Goal: Task Accomplishment & Management: Use online tool/utility

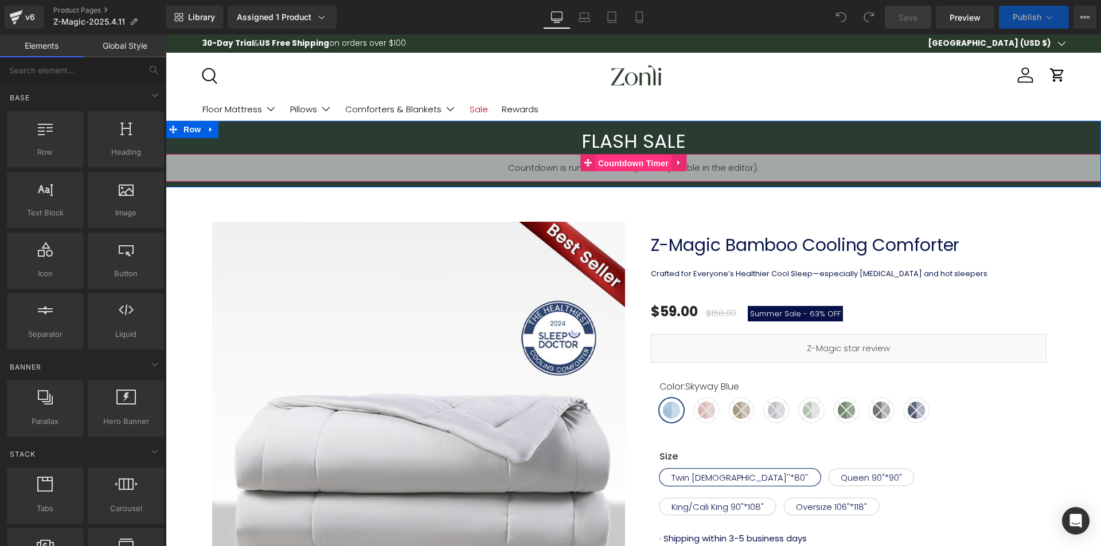
click at [618, 164] on span "Countdown Timer" at bounding box center [633, 163] width 76 height 17
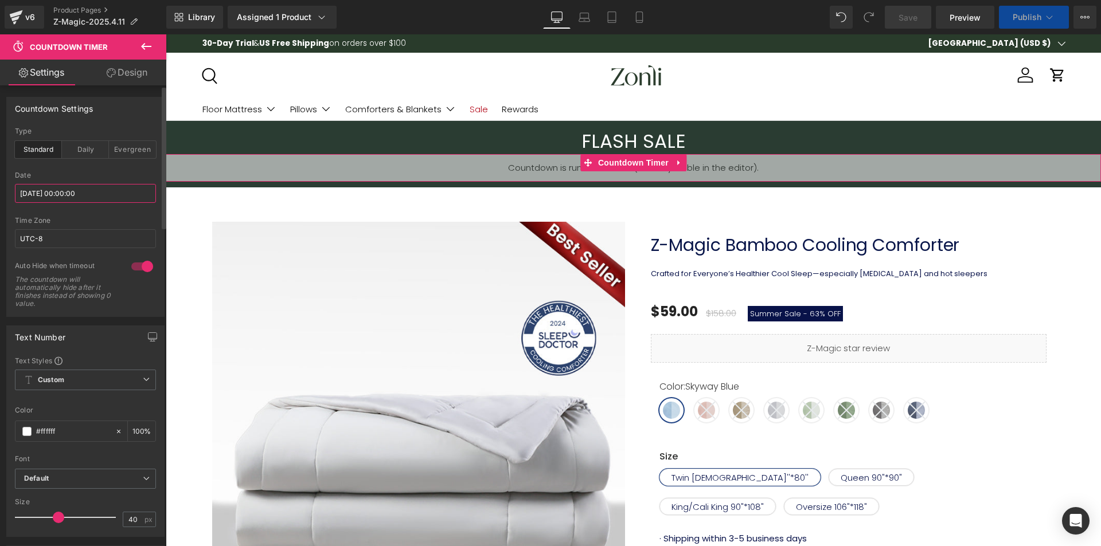
click at [62, 198] on input "2025/09/26 00:00:00" at bounding box center [85, 193] width 141 height 19
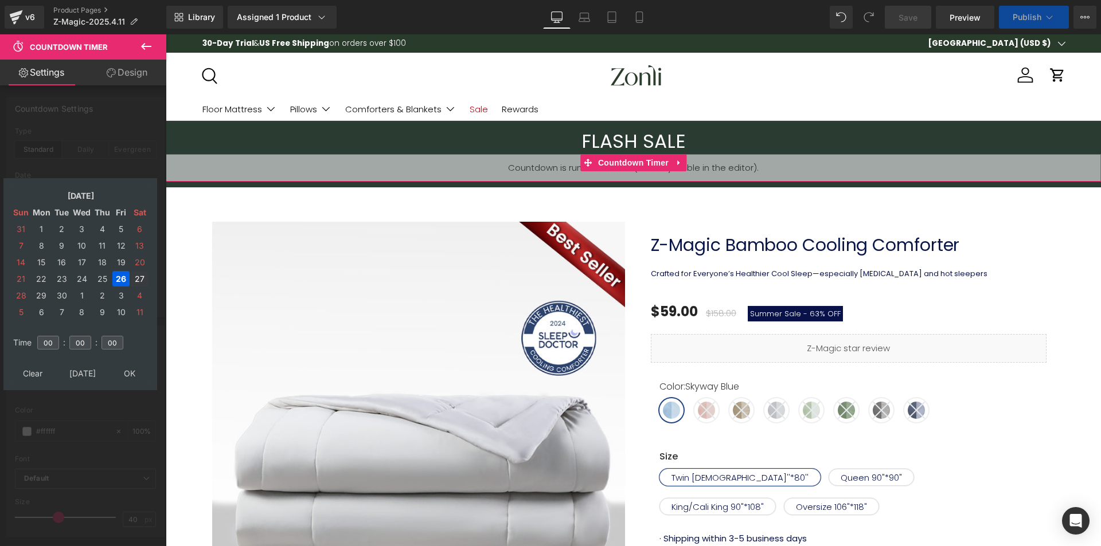
click at [134, 279] on td "27" at bounding box center [140, 278] width 18 height 15
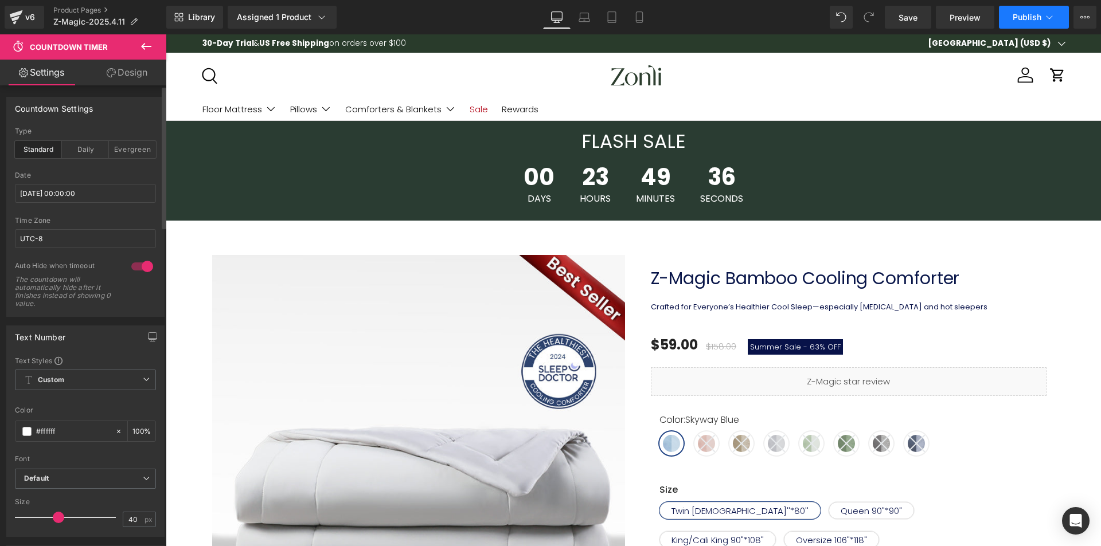
click at [1035, 21] on span "Publish" at bounding box center [1026, 17] width 29 height 9
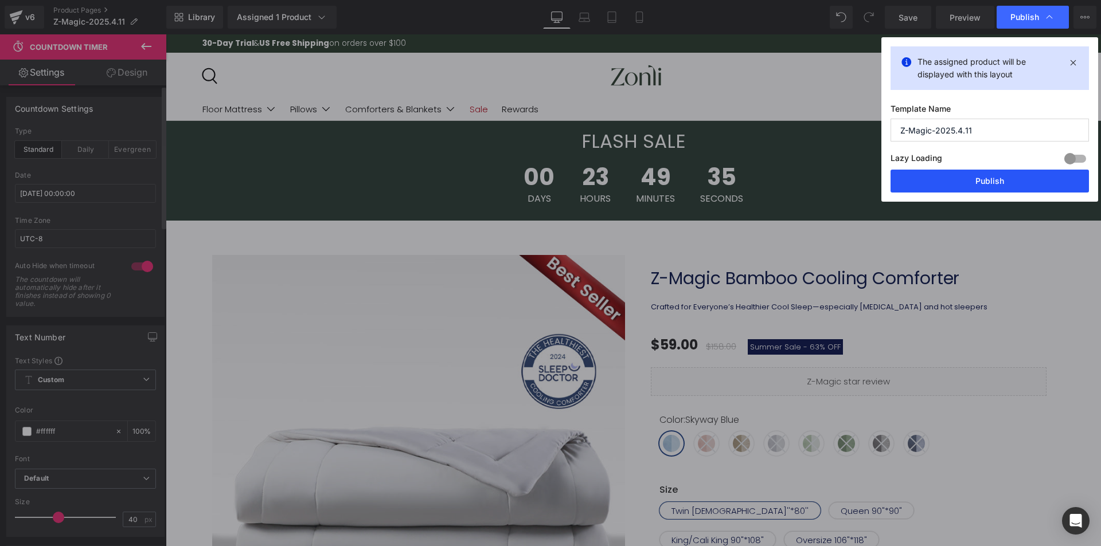
drag, startPoint x: 968, startPoint y: 191, endPoint x: 121, endPoint y: 511, distance: 905.7
click at [968, 191] on button "Publish" at bounding box center [989, 181] width 198 height 23
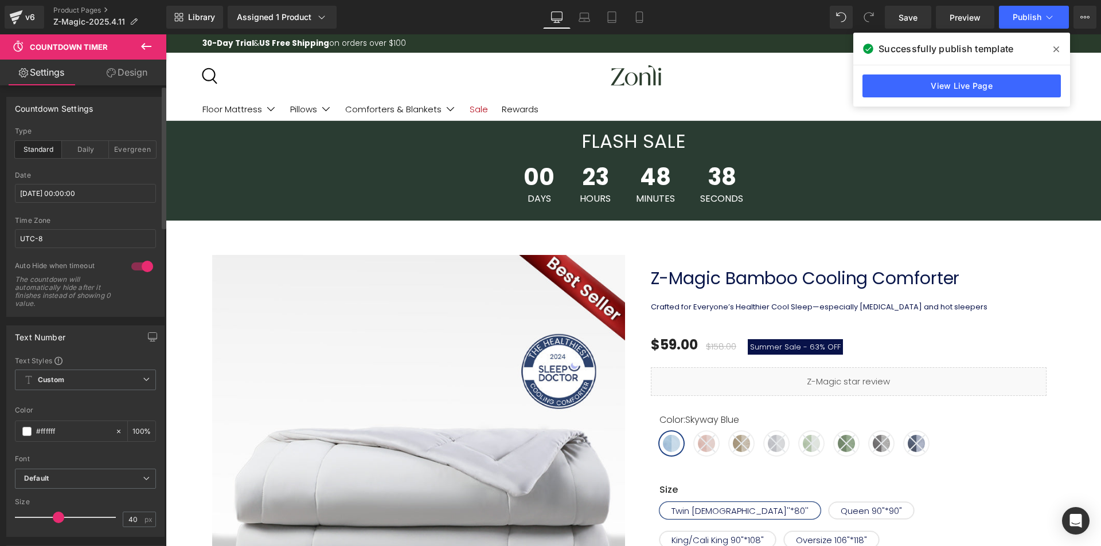
click at [1058, 46] on icon at bounding box center [1056, 49] width 6 height 9
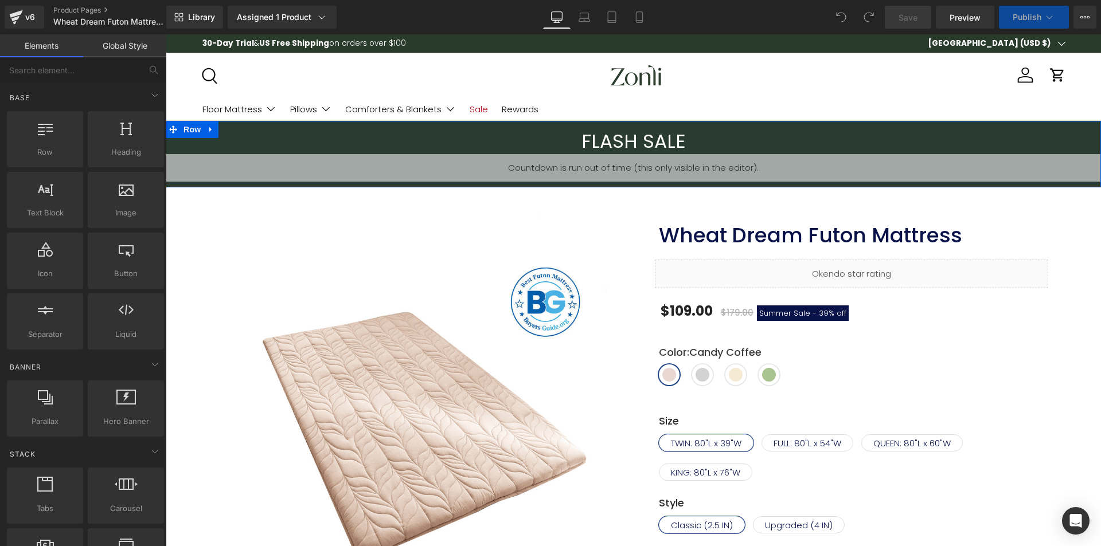
click at [630, 160] on div "00 Days 00 Hours 00 Minutes 00 Seconds Countdown Timer" at bounding box center [633, 168] width 935 height 28
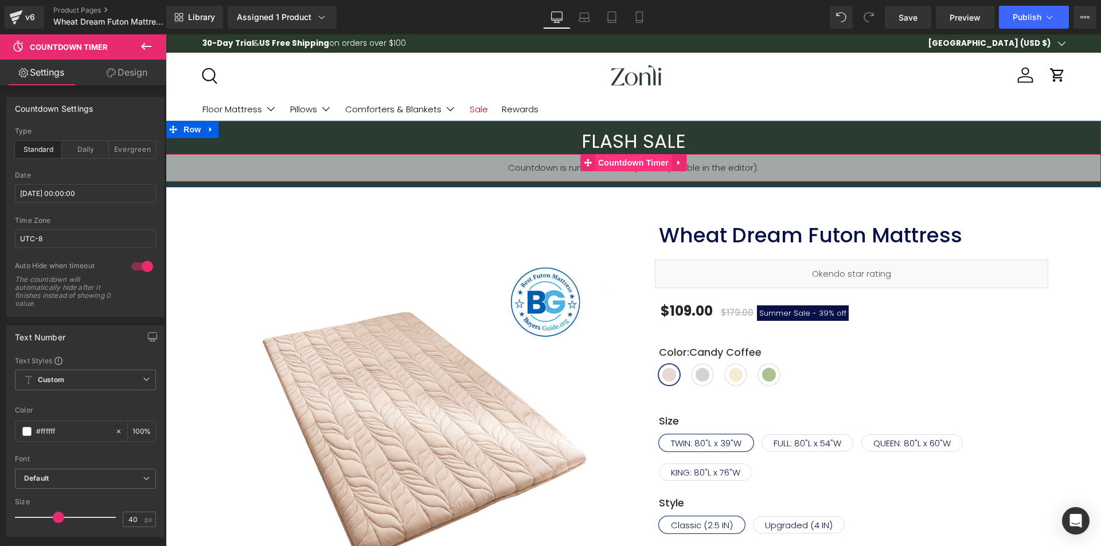
click at [625, 158] on span "Countdown Timer" at bounding box center [633, 162] width 76 height 17
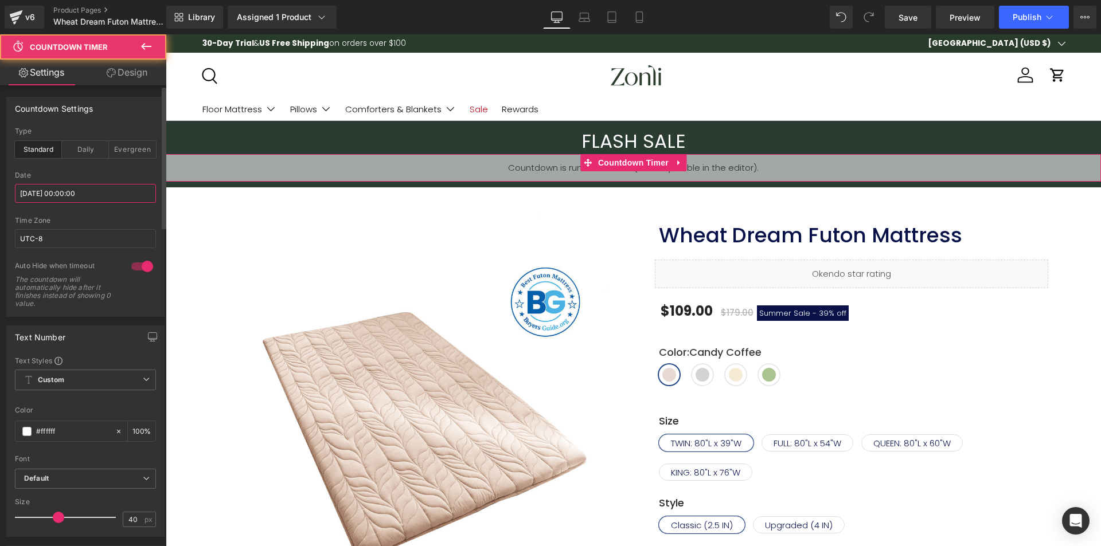
click at [58, 193] on input "[DATE] 00:00:00" at bounding box center [85, 193] width 141 height 19
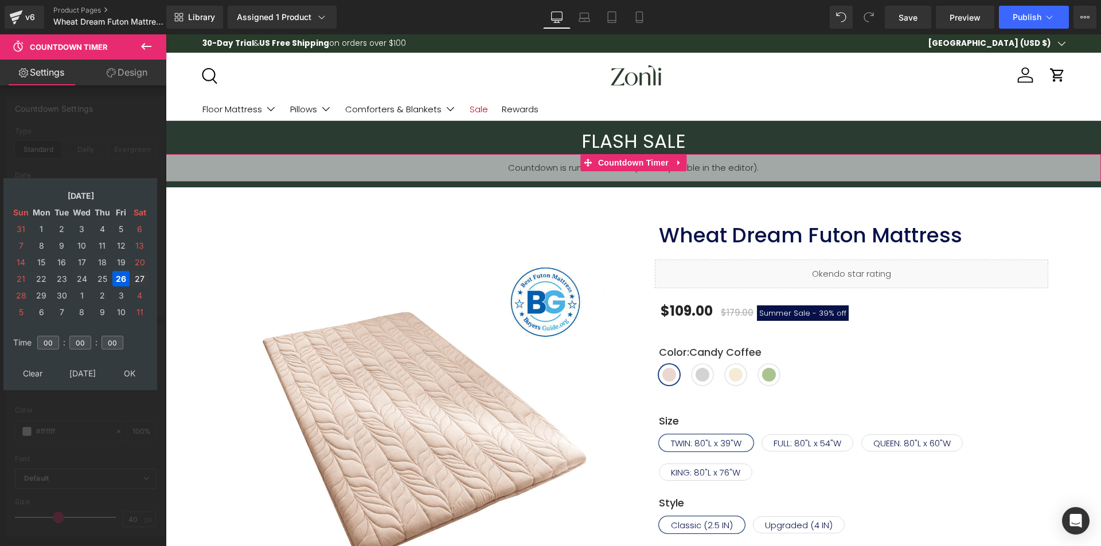
click at [135, 275] on td "27" at bounding box center [140, 278] width 18 height 15
type input "[DATE] 00:00:00"
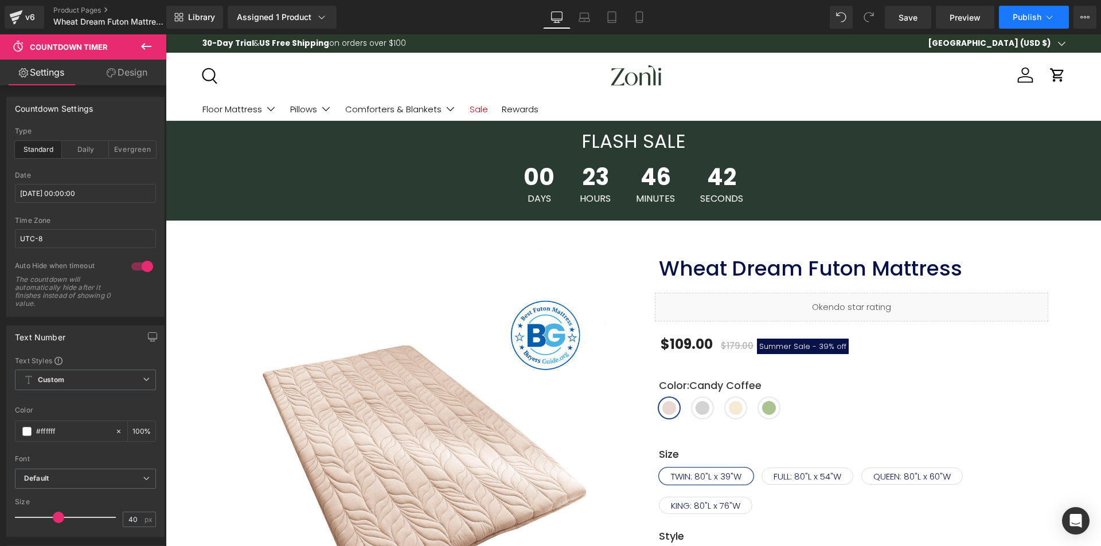
click at [1029, 13] on span "Publish" at bounding box center [1026, 17] width 29 height 9
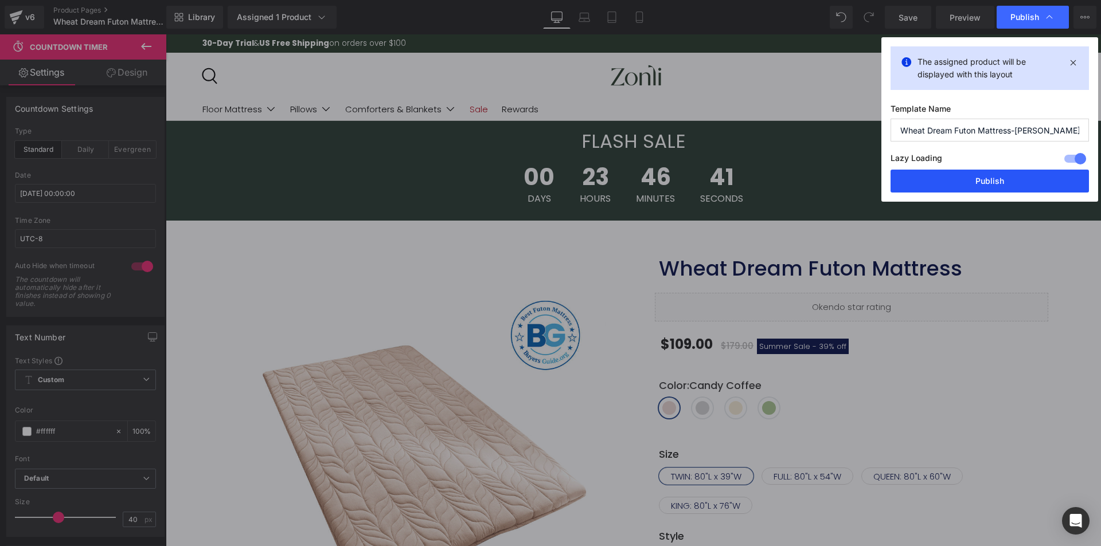
click at [980, 175] on button "Publish" at bounding box center [989, 181] width 198 height 23
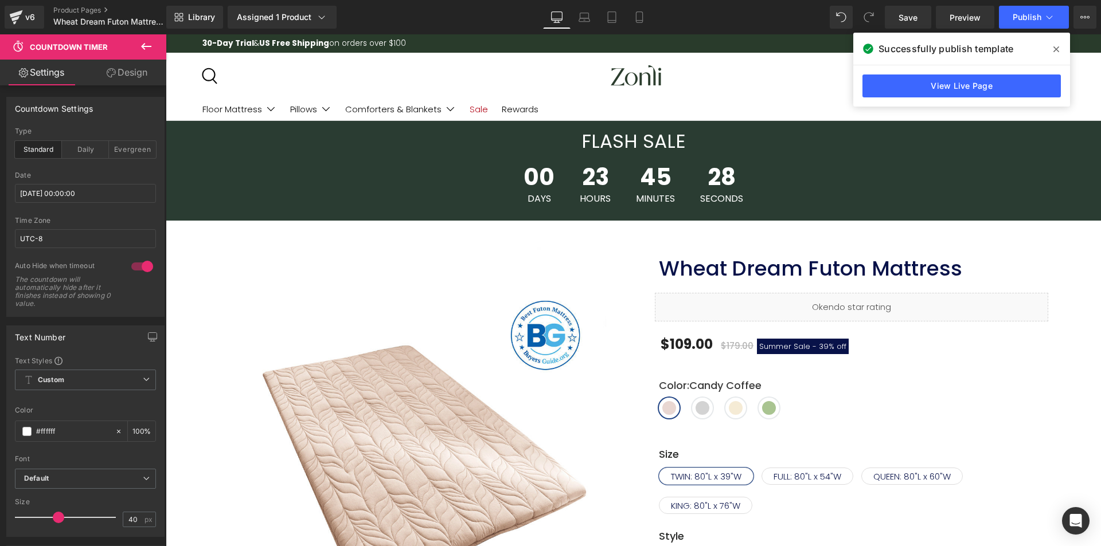
drag, startPoint x: 1054, startPoint y: 47, endPoint x: 886, endPoint y: 13, distance: 170.9
click at [1054, 47] on icon at bounding box center [1056, 49] width 6 height 6
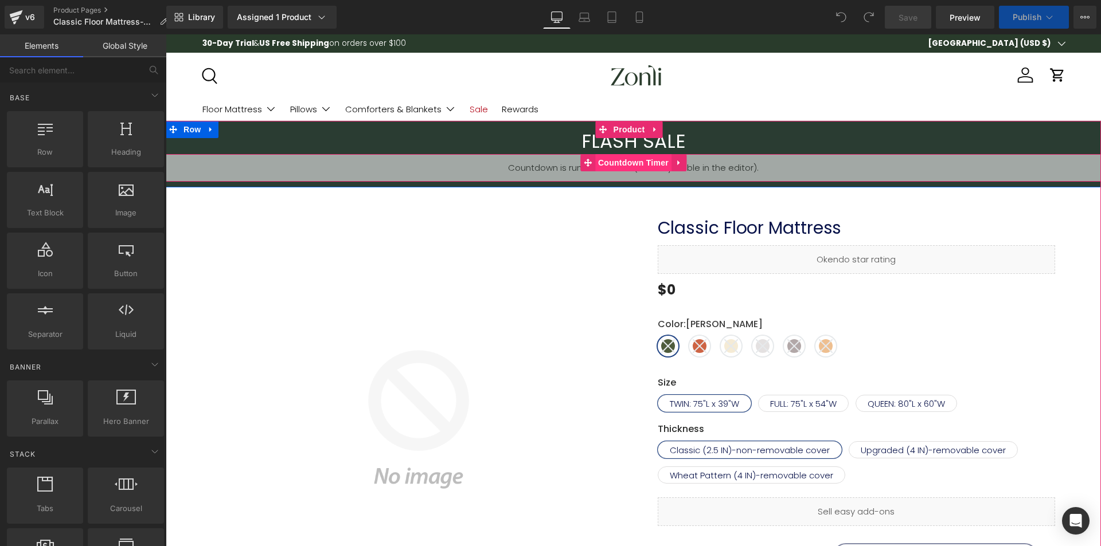
click at [628, 158] on span "Countdown Timer" at bounding box center [633, 162] width 76 height 17
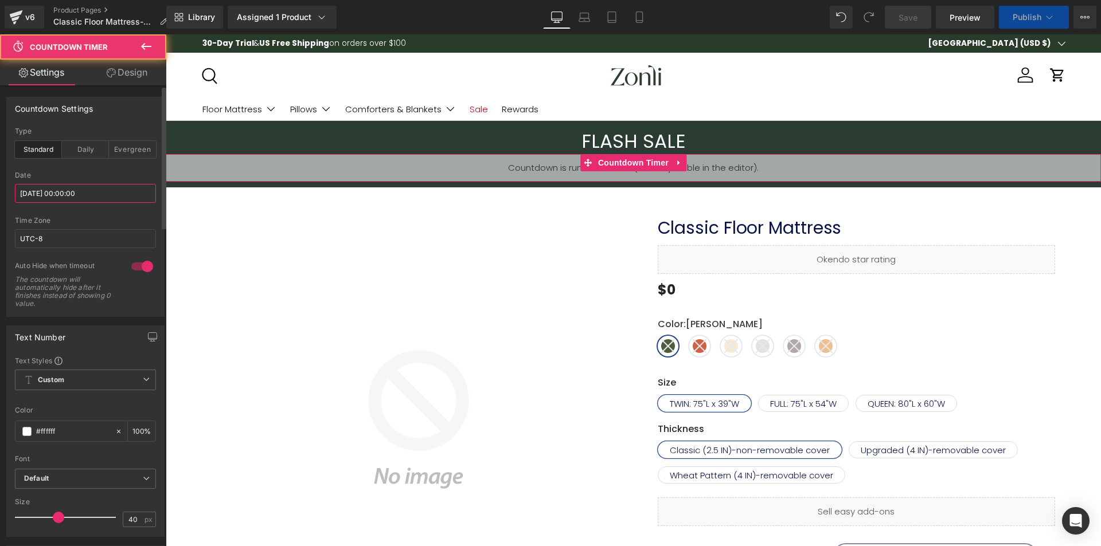
click at [72, 188] on input "2025/09/26 00:00:00" at bounding box center [85, 193] width 141 height 19
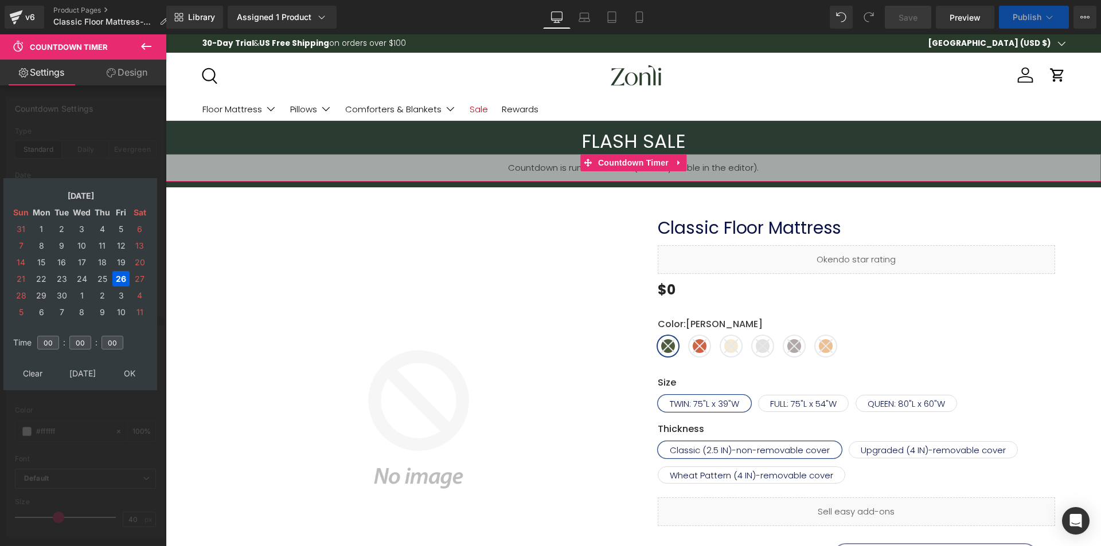
click at [140, 279] on td "27" at bounding box center [140, 278] width 18 height 15
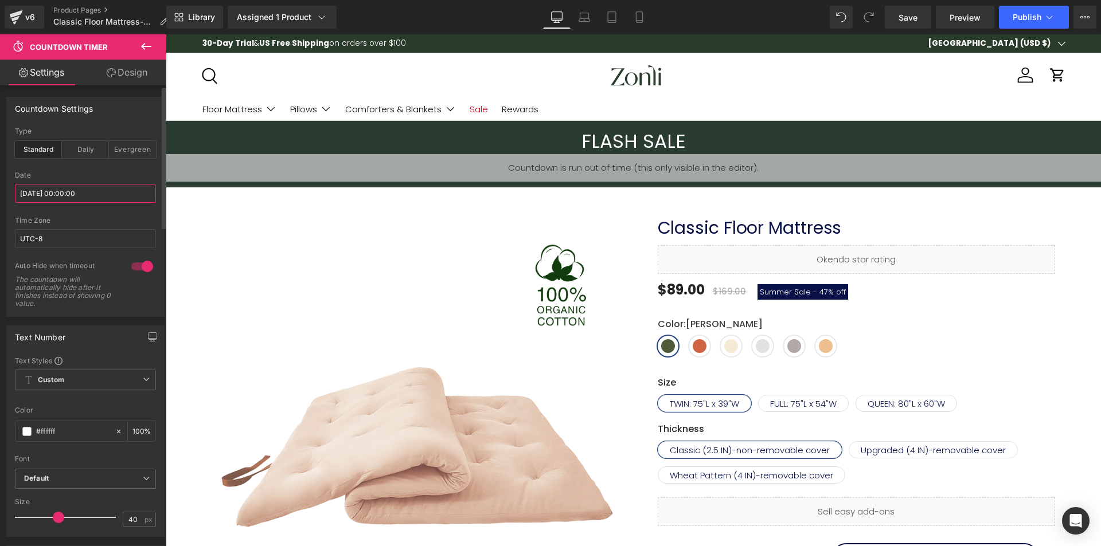
click at [76, 194] on input "2025/09/26 00:00:00" at bounding box center [85, 193] width 141 height 19
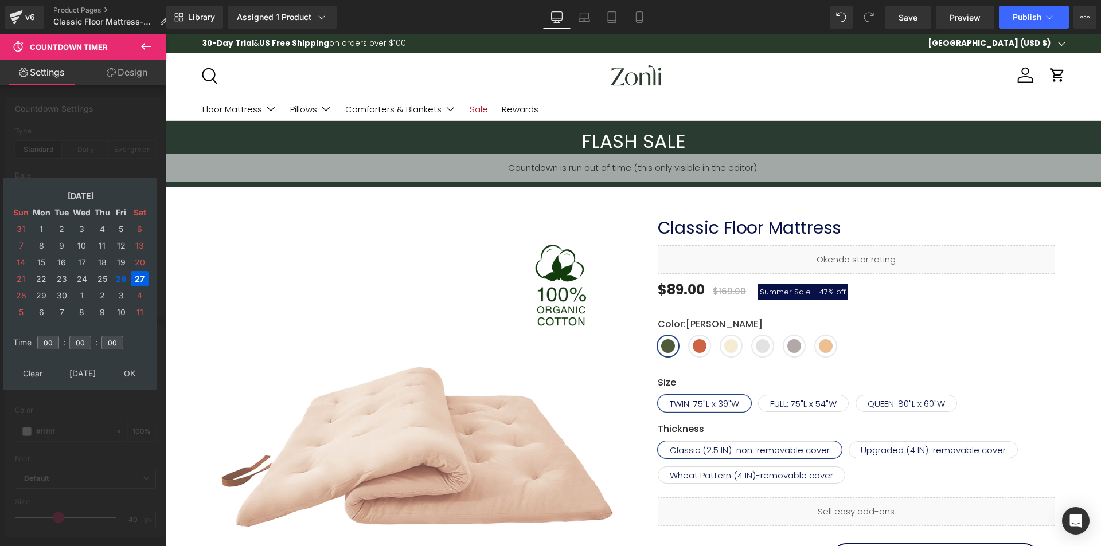
drag, startPoint x: 127, startPoint y: 373, endPoint x: 131, endPoint y: 366, distance: 8.0
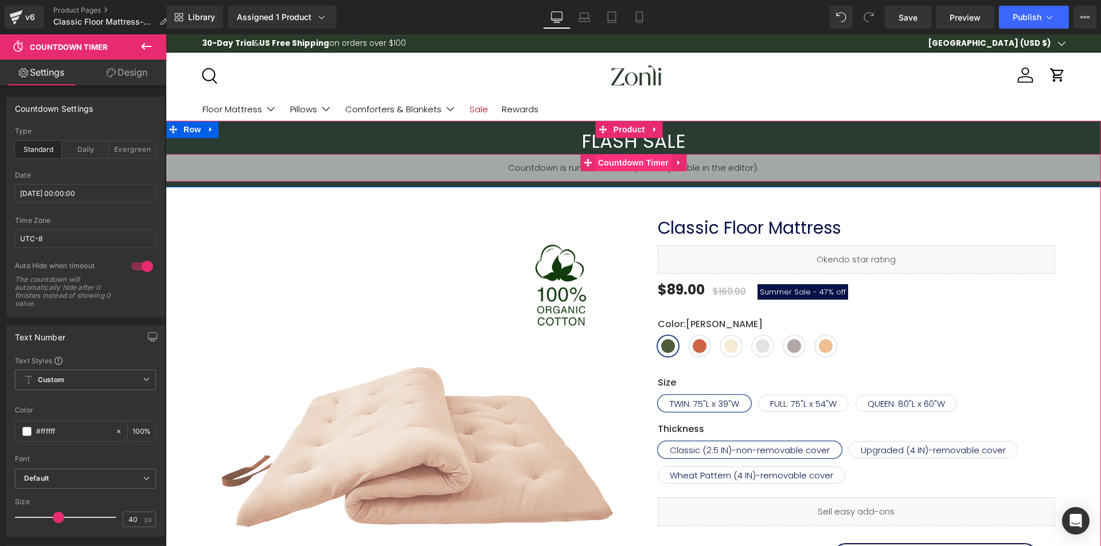
click at [618, 159] on span "Countdown Timer" at bounding box center [633, 162] width 76 height 17
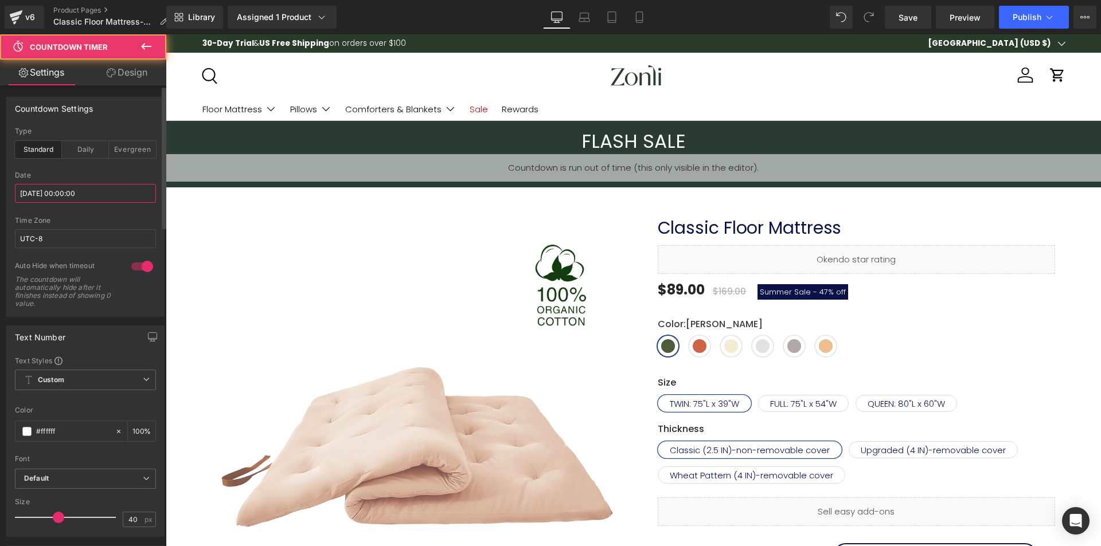
click at [76, 195] on input "[DATE] 00:00:00" at bounding box center [85, 193] width 141 height 19
click at [79, 193] on input "[DATE] 00:00:00" at bounding box center [85, 193] width 141 height 19
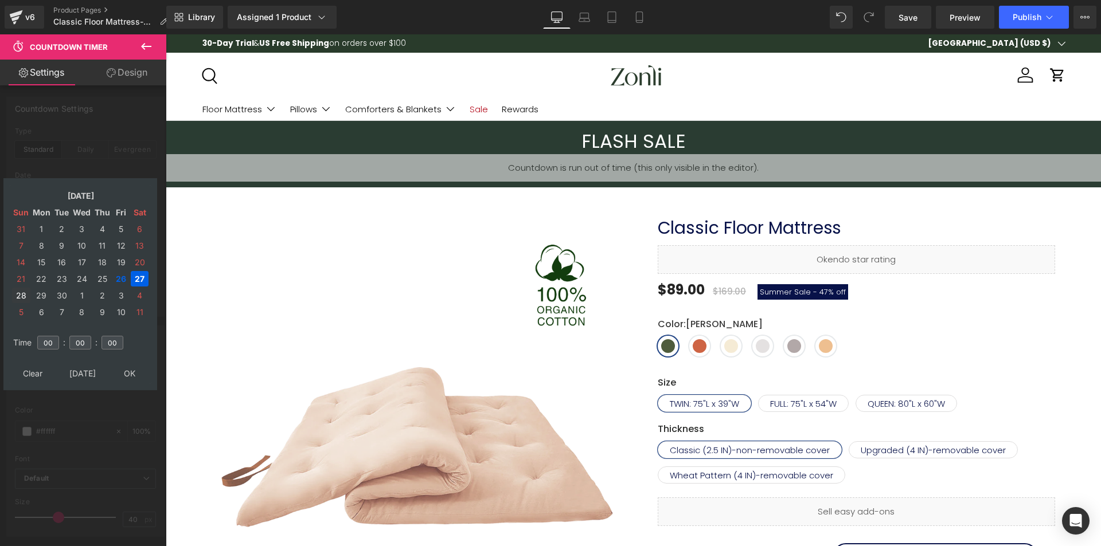
click at [14, 293] on td "28" at bounding box center [21, 295] width 18 height 15
drag, startPoint x: 130, startPoint y: 368, endPoint x: 127, endPoint y: 362, distance: 6.4
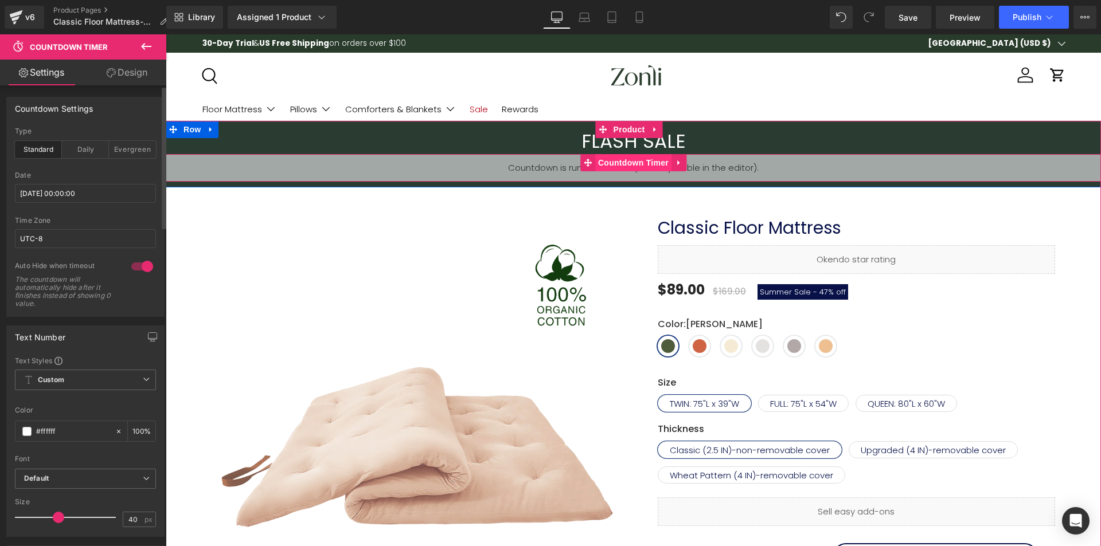
click at [609, 162] on span "Countdown Timer" at bounding box center [633, 162] width 76 height 17
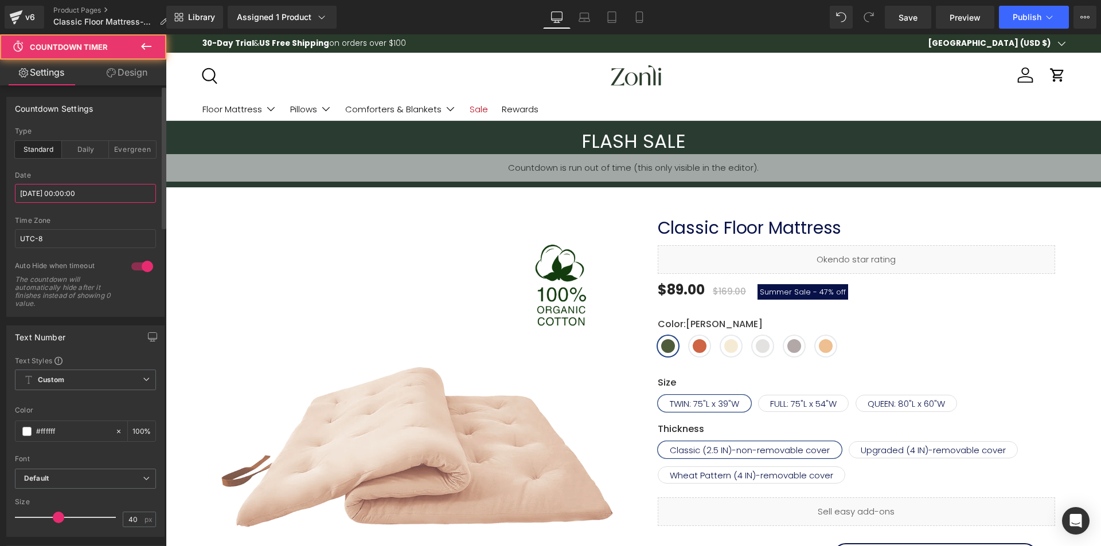
click at [105, 191] on input "[DATE] 00:00:00" at bounding box center [85, 193] width 141 height 19
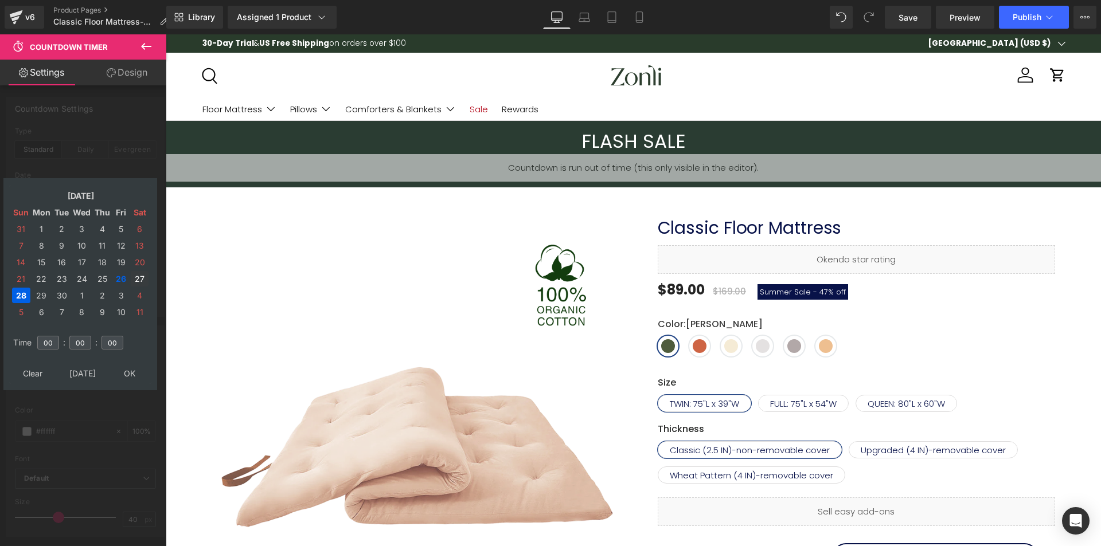
click at [143, 281] on td "27" at bounding box center [140, 278] width 18 height 15
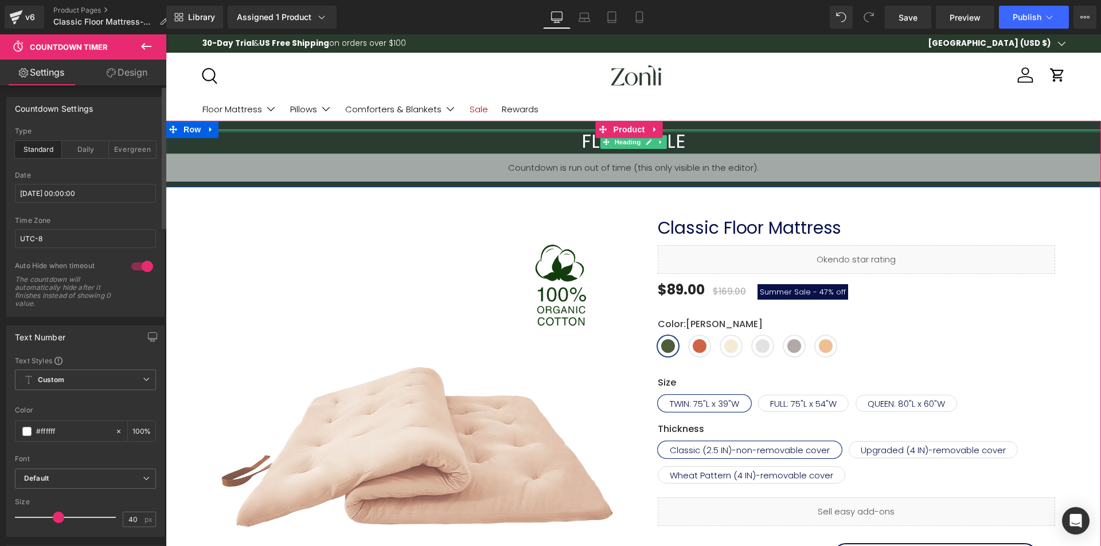
click at [790, 132] on div at bounding box center [633, 131] width 935 height 3
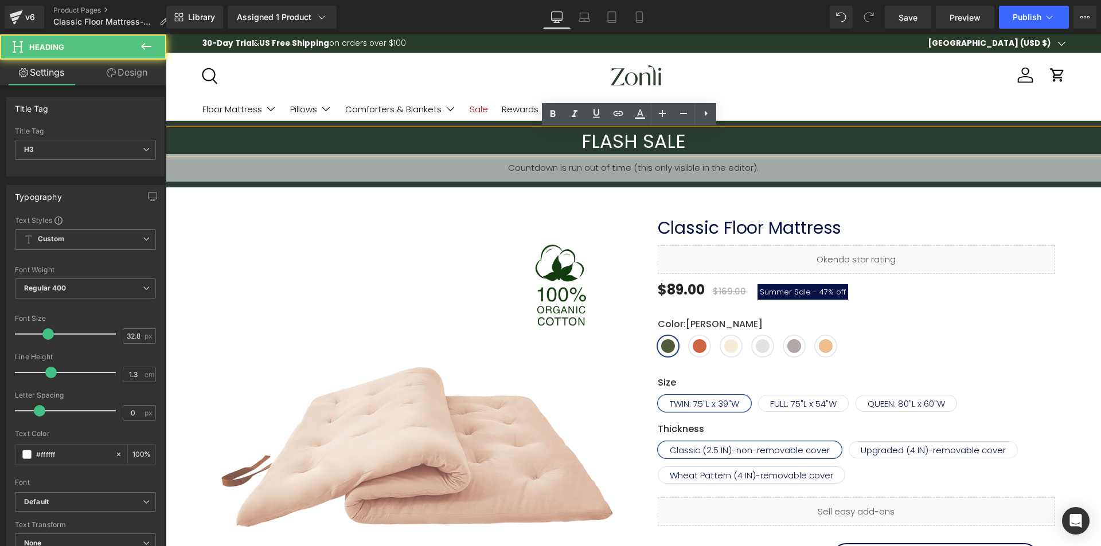
click at [624, 160] on span "Countdown Timer" at bounding box center [632, 163] width 61 height 14
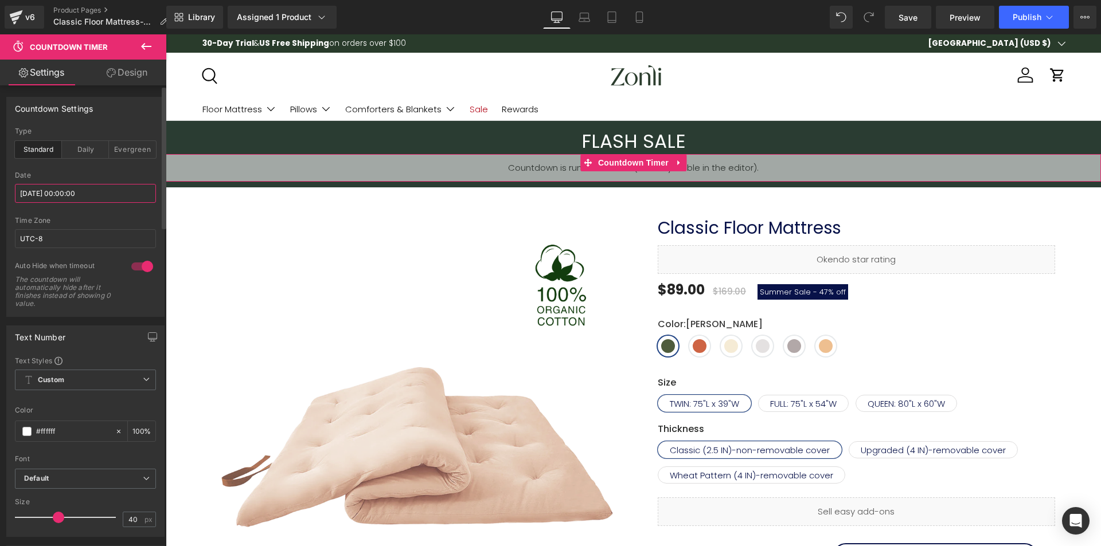
click at [99, 186] on input "[DATE] 00:00:00" at bounding box center [85, 193] width 141 height 19
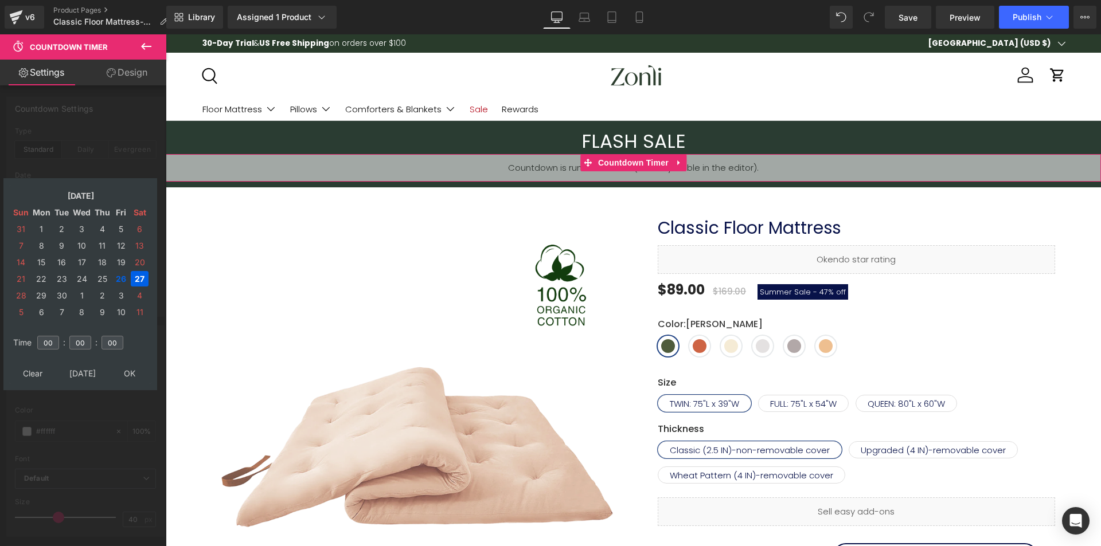
click at [11, 297] on table "Sep, 2025 Sun Mon Tue Wed Thu Fri Sat 31 1 2 3 4 5 6 7 8 9 10 11 12 13 14 15 16…" at bounding box center [80, 254] width 142 height 138
click at [122, 278] on td "26" at bounding box center [120, 278] width 17 height 15
click at [132, 279] on td "27" at bounding box center [140, 278] width 18 height 15
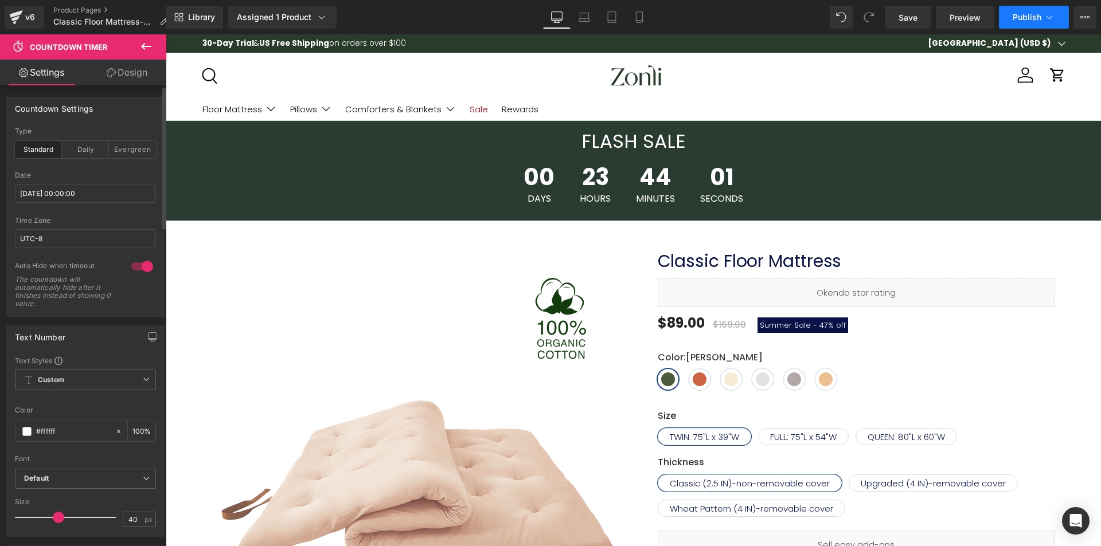
click at [1029, 16] on span "Publish" at bounding box center [1026, 17] width 29 height 9
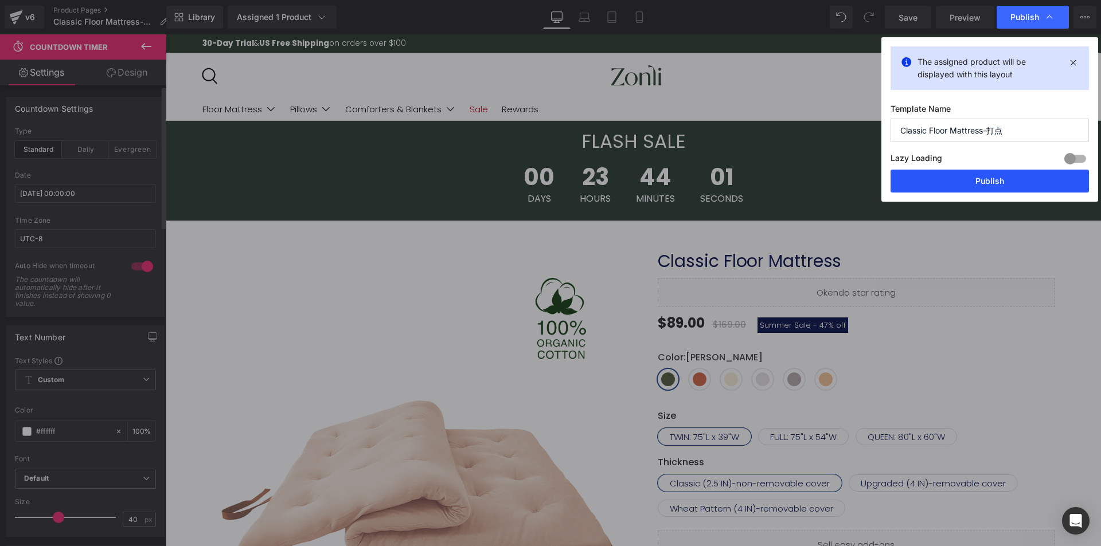
drag, startPoint x: 994, startPoint y: 177, endPoint x: 828, endPoint y: 138, distance: 170.0
click at [994, 177] on button "Publish" at bounding box center [989, 181] width 198 height 23
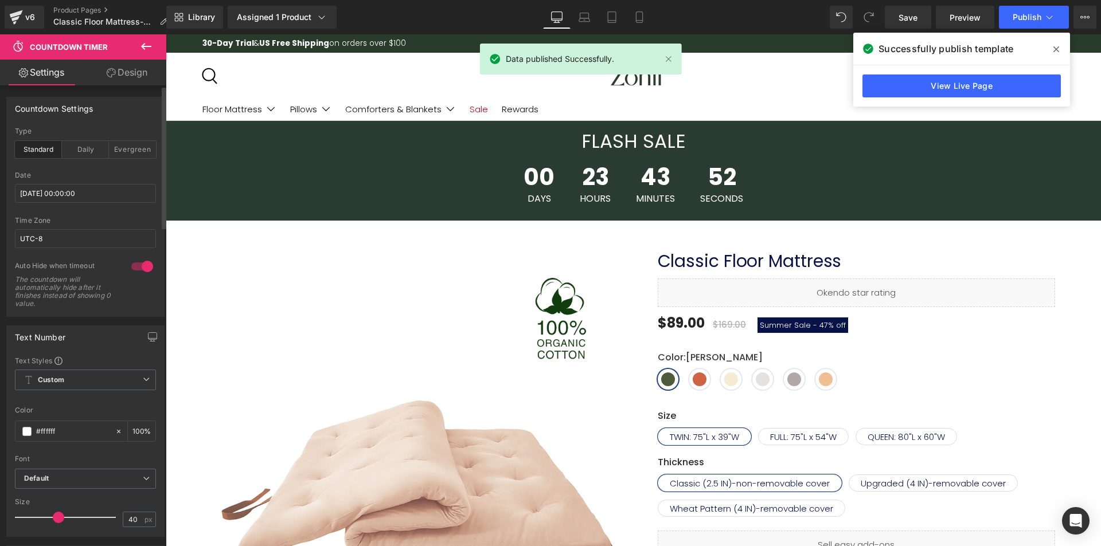
click at [1060, 54] on span at bounding box center [1056, 49] width 18 height 18
